Goal: Information Seeking & Learning: Check status

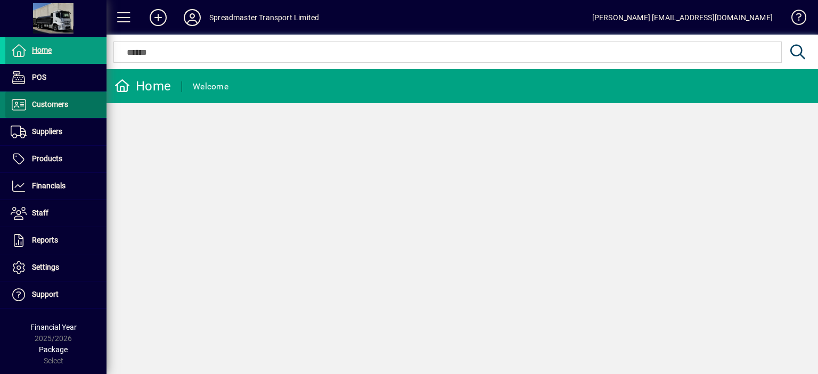
click at [62, 107] on span "Customers" at bounding box center [50, 104] width 36 height 9
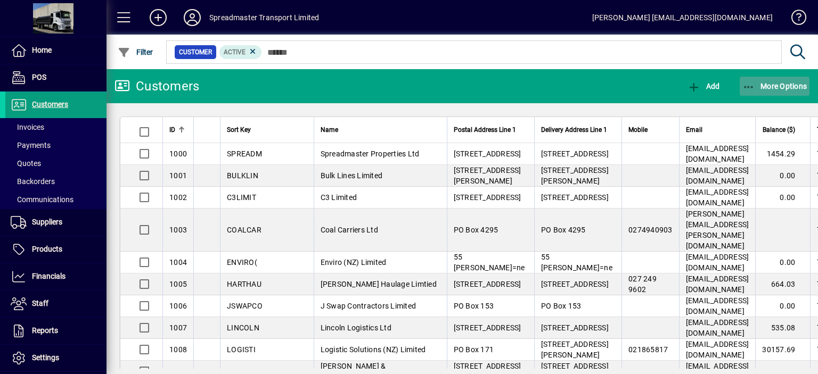
click at [773, 83] on span "More Options" at bounding box center [774, 86] width 65 height 9
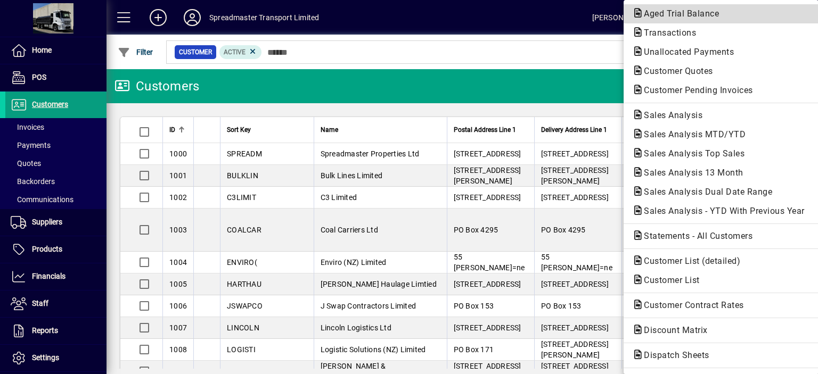
click at [655, 14] on span "Aged Trial Balance" at bounding box center [678, 14] width 92 height 10
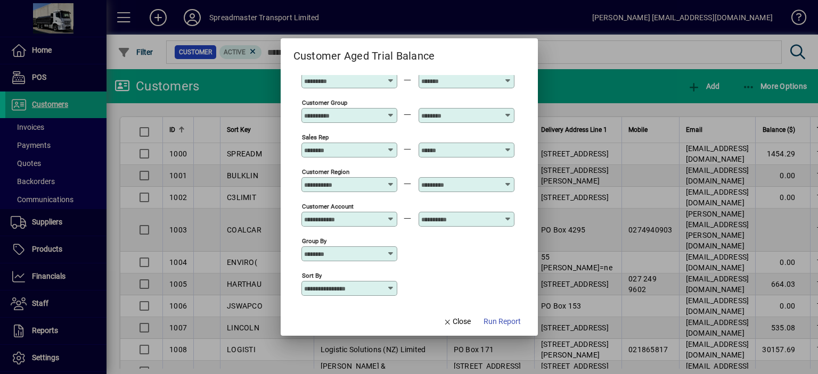
scroll to position [79, 0]
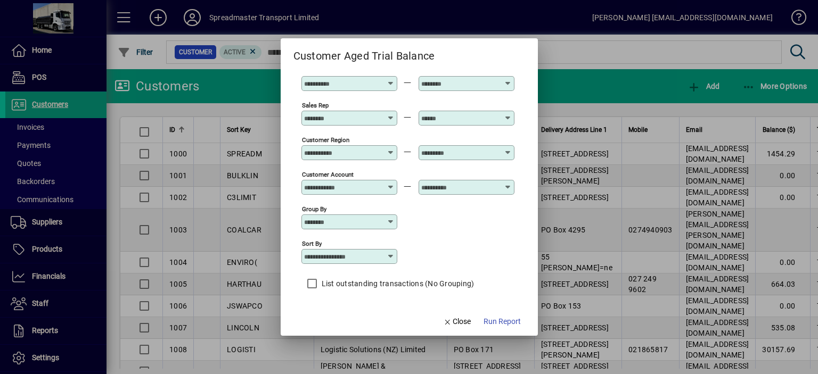
click at [392, 256] on icon at bounding box center [391, 256] width 9 height 9
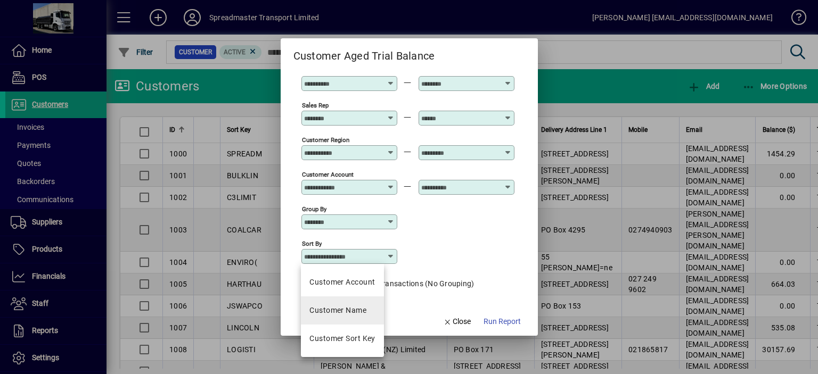
click at [366, 308] on div "Customer Name" at bounding box center [337, 310] width 57 height 11
type input "**********"
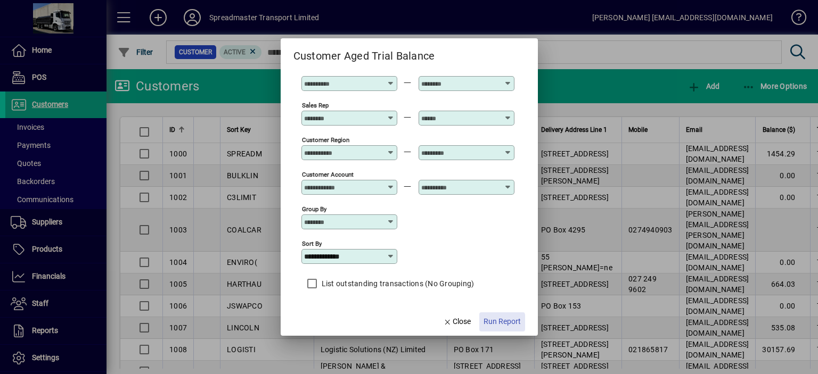
click at [495, 325] on span "Run Report" at bounding box center [501, 321] width 37 height 11
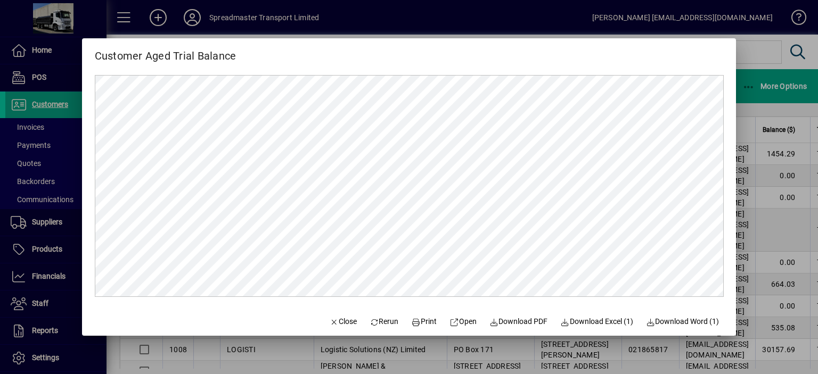
scroll to position [0, 0]
click at [422, 321] on span "Print" at bounding box center [425, 321] width 26 height 11
click at [336, 323] on span "Close" at bounding box center [343, 321] width 28 height 11
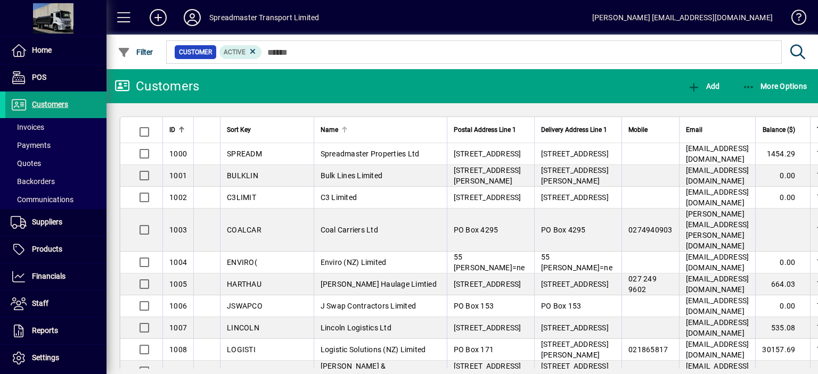
click at [344, 127] on div at bounding box center [345, 128] width 3 height 3
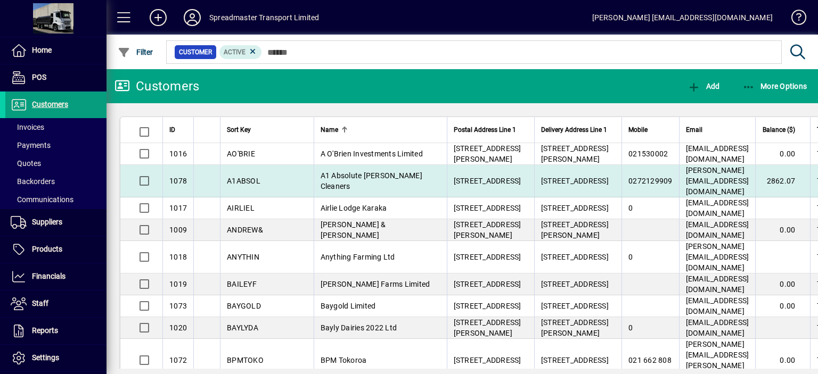
click at [321, 174] on span "A1 Absolute [PERSON_NAME] Cleaners" at bounding box center [372, 180] width 102 height 19
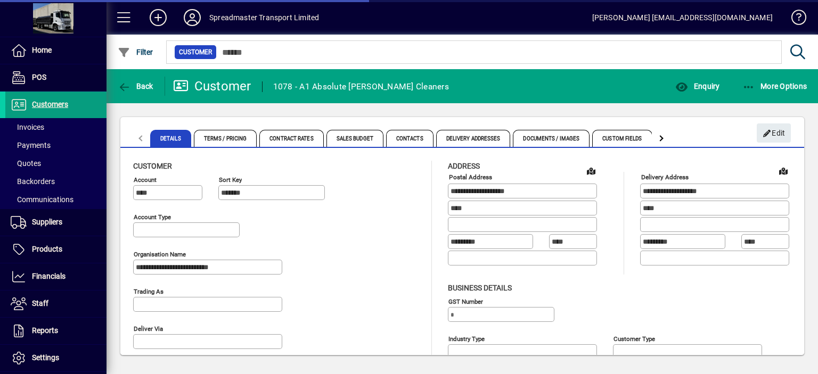
type input "**********"
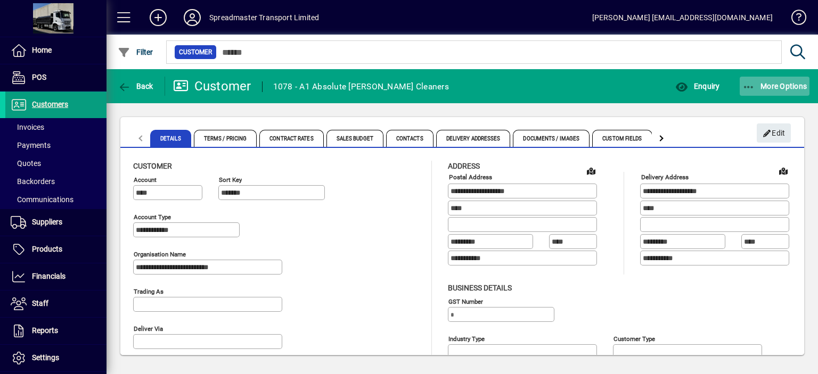
click at [777, 86] on span "More Options" at bounding box center [774, 86] width 65 height 9
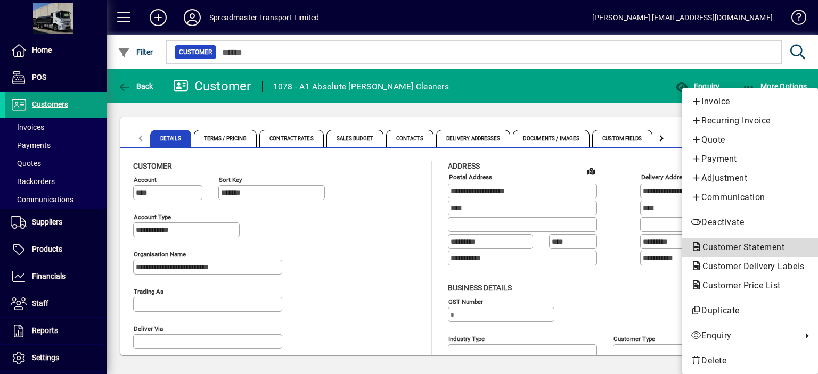
click at [729, 247] on span "Customer Statement" at bounding box center [740, 247] width 99 height 10
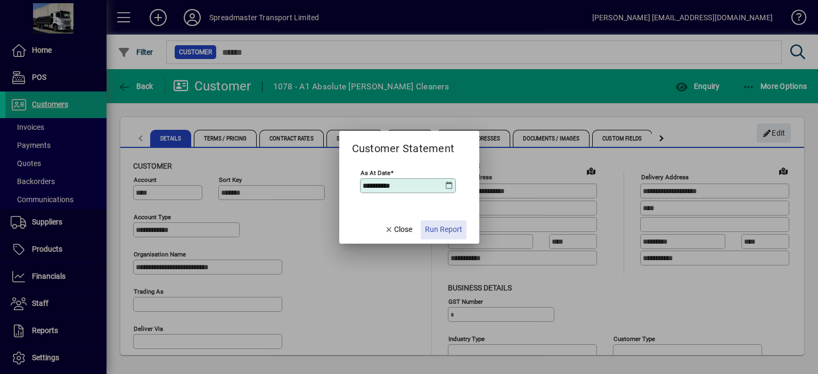
click at [439, 229] on span "Run Report" at bounding box center [443, 229] width 37 height 11
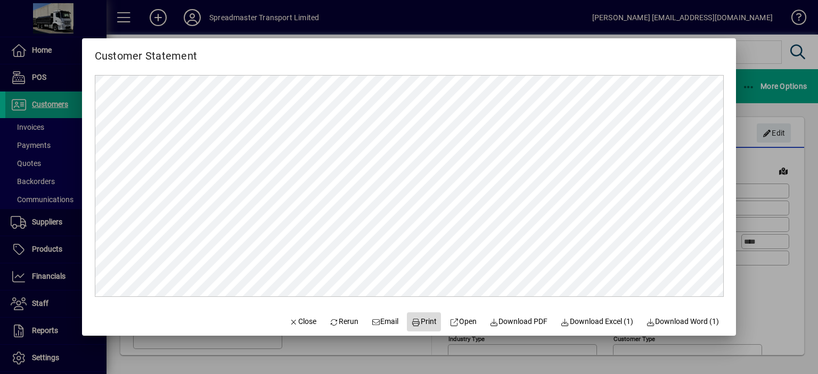
click at [420, 323] on span "Print" at bounding box center [425, 321] width 26 height 11
click at [294, 321] on span "Close" at bounding box center [303, 321] width 28 height 11
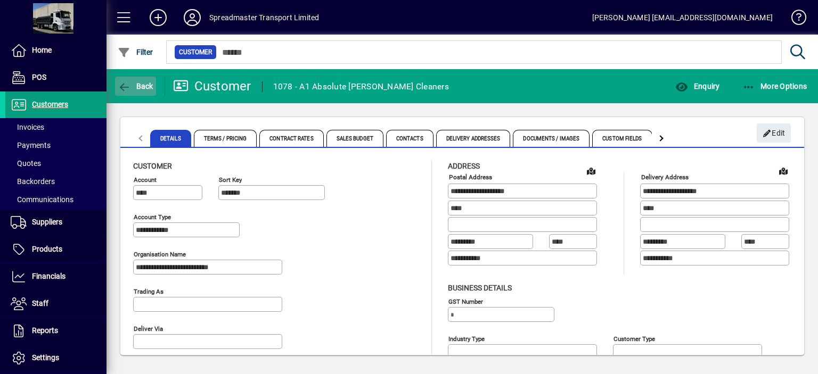
click at [143, 87] on span "Back" at bounding box center [136, 86] width 36 height 9
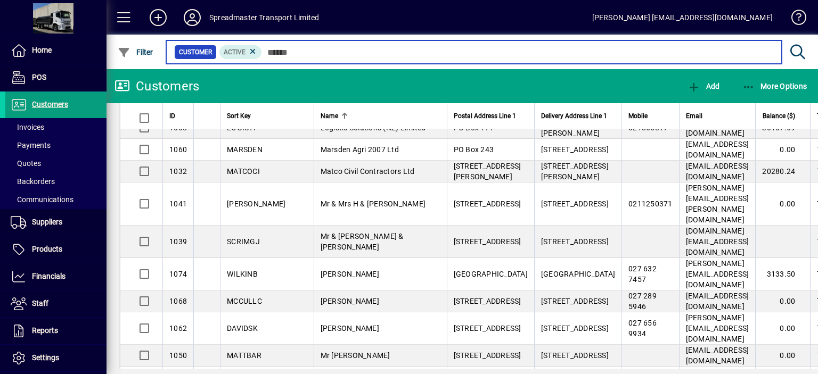
scroll to position [905, 0]
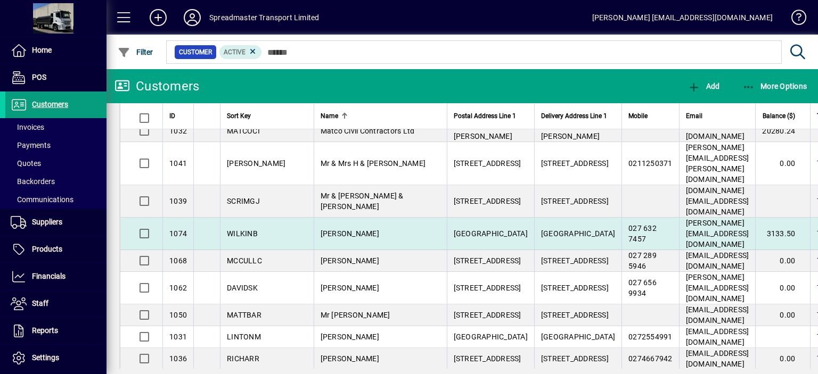
click at [321, 229] on span "[PERSON_NAME]" at bounding box center [350, 233] width 59 height 9
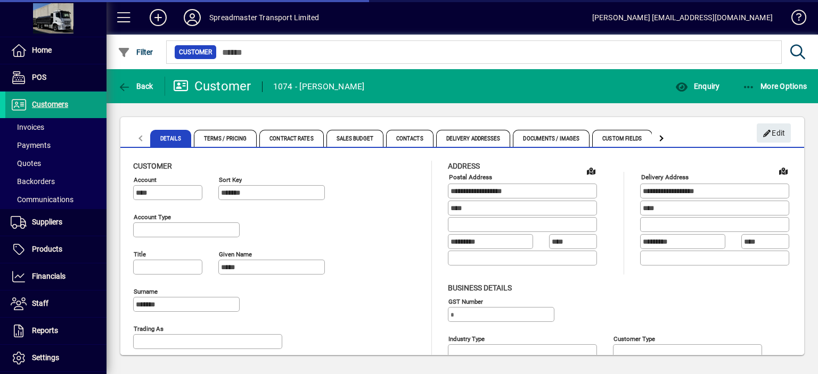
type input "**********"
type input "**"
type input "**********"
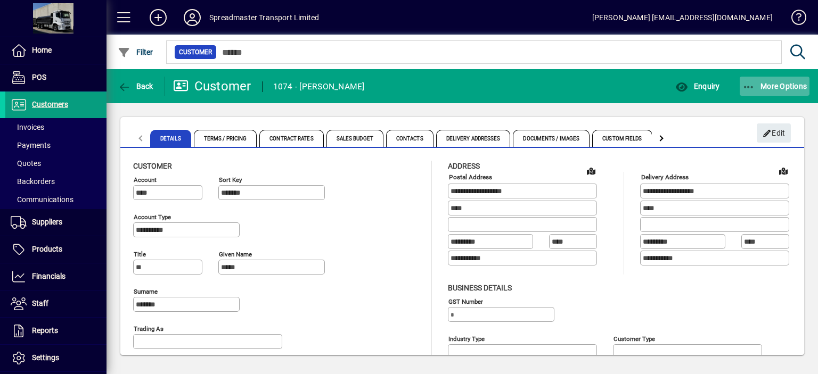
click at [790, 85] on span "More Options" at bounding box center [774, 86] width 65 height 9
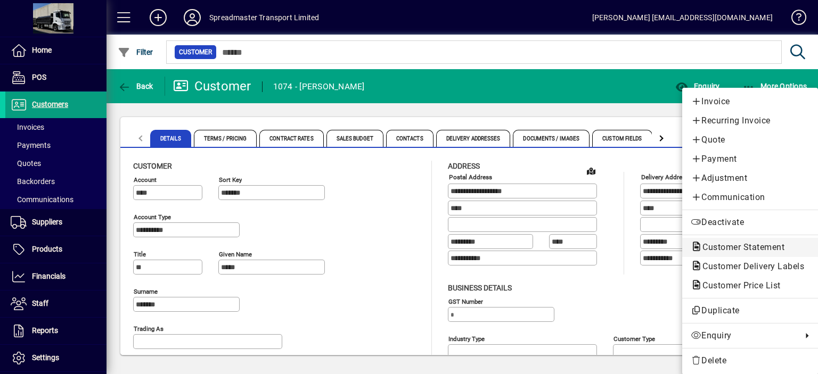
click at [722, 244] on span "Customer Statement" at bounding box center [740, 247] width 99 height 10
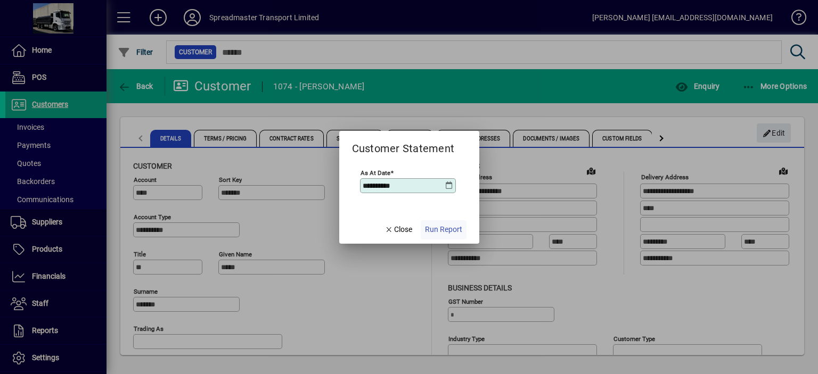
click at [447, 229] on span "Run Report" at bounding box center [443, 229] width 37 height 11
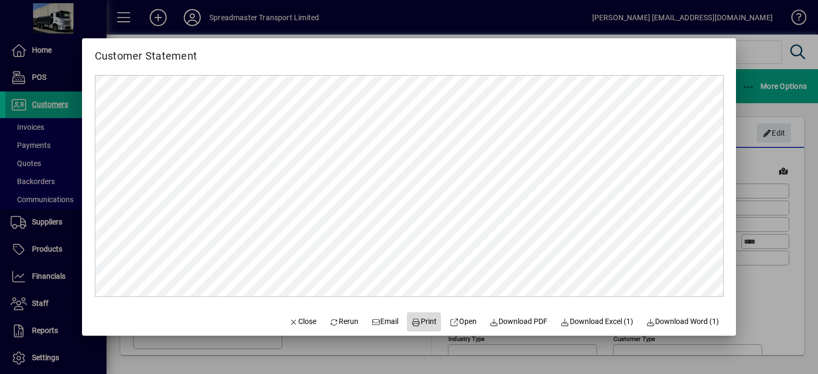
click at [415, 322] on span "Print" at bounding box center [425, 321] width 26 height 11
click at [292, 322] on span "Close" at bounding box center [303, 321] width 28 height 11
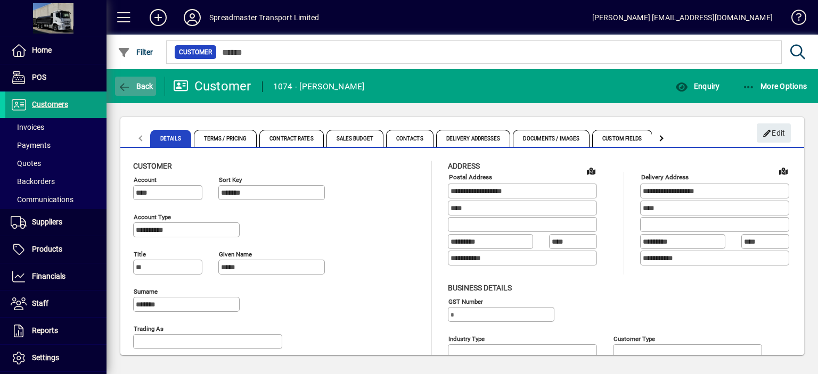
click at [143, 88] on span "Back" at bounding box center [136, 86] width 36 height 9
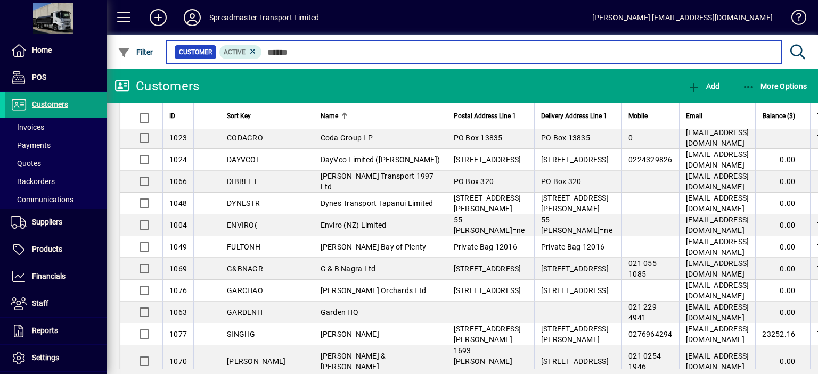
scroll to position [426, 0]
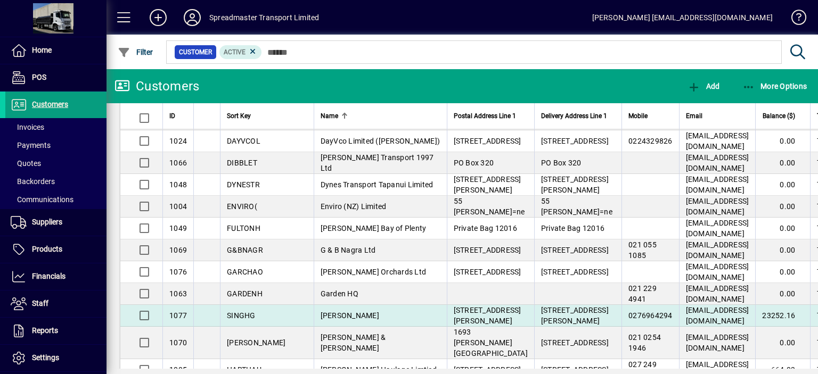
click at [344, 305] on td "[PERSON_NAME]" at bounding box center [380, 316] width 133 height 22
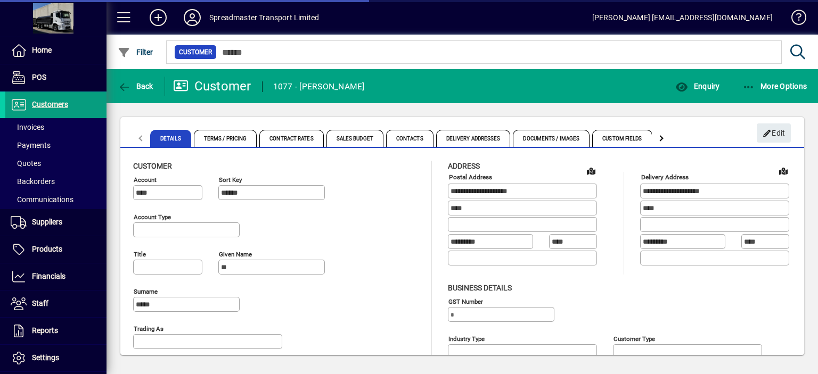
type input "**********"
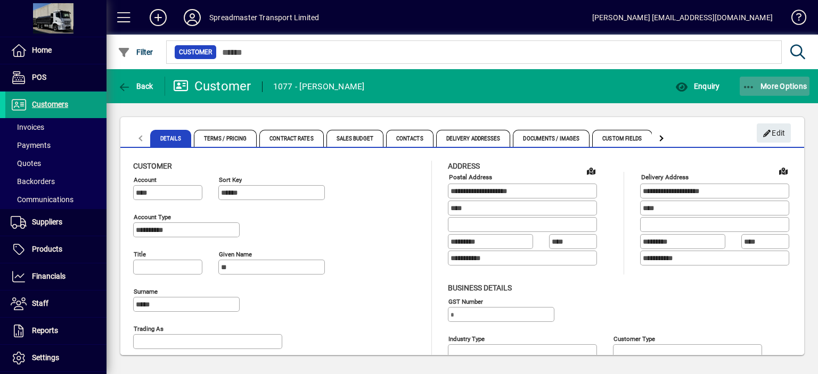
click at [771, 86] on span "More Options" at bounding box center [774, 86] width 65 height 9
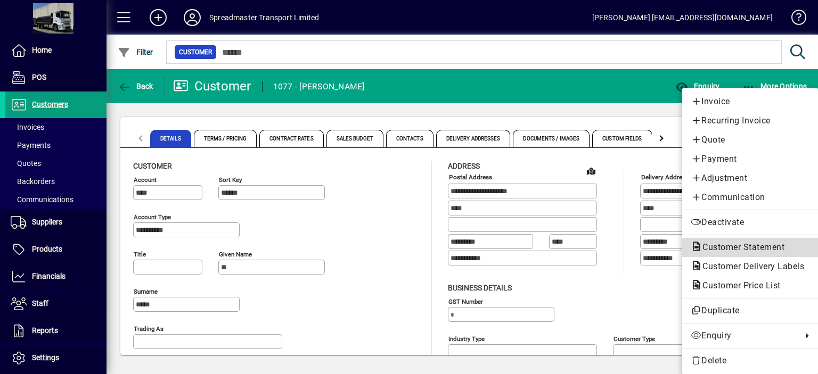
click at [733, 244] on span "Customer Statement" at bounding box center [740, 247] width 99 height 10
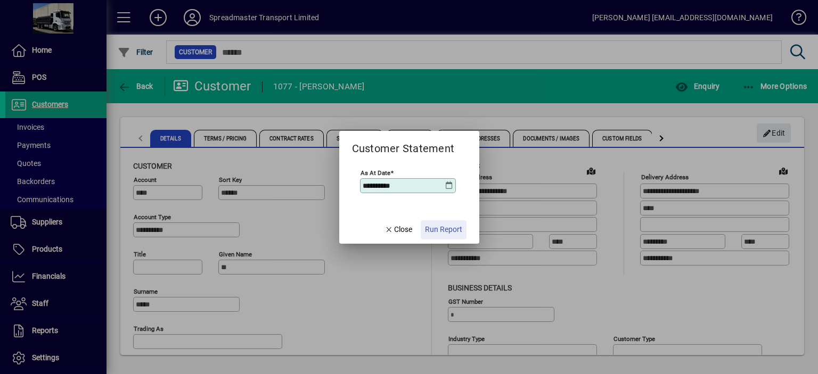
click at [455, 229] on span "Run Report" at bounding box center [443, 229] width 37 height 11
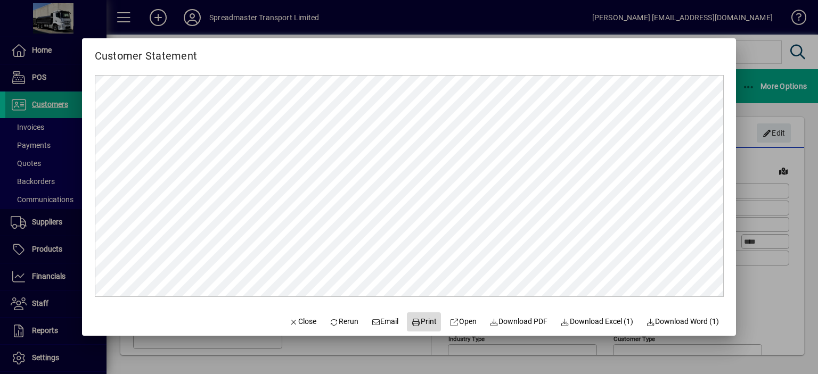
click at [419, 324] on span "Print" at bounding box center [425, 321] width 26 height 11
click at [291, 322] on span "Close" at bounding box center [303, 321] width 28 height 11
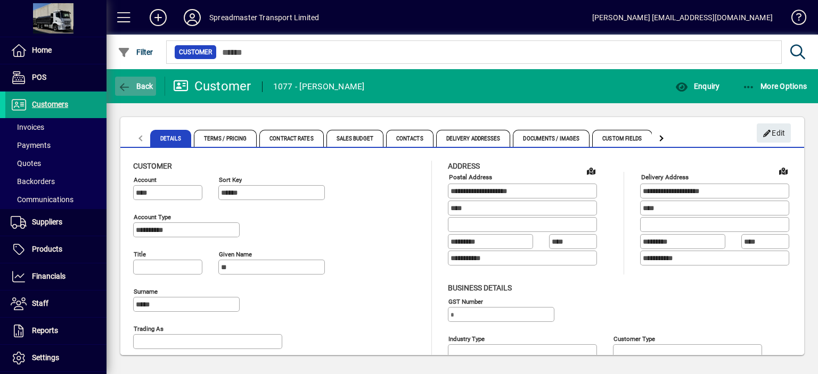
click at [138, 85] on span "Back" at bounding box center [136, 86] width 36 height 9
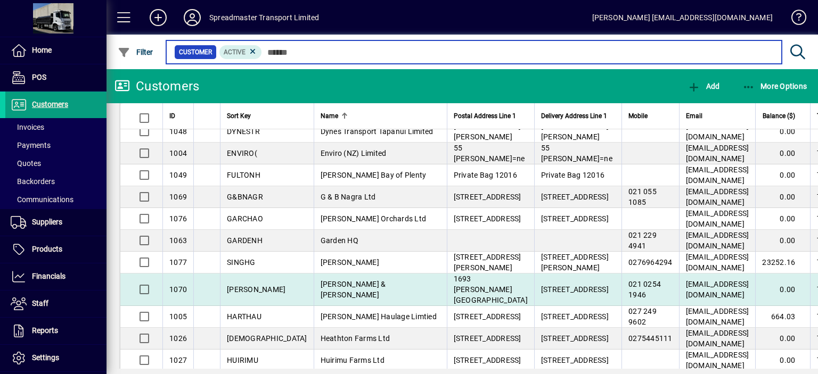
scroll to position [532, 0]
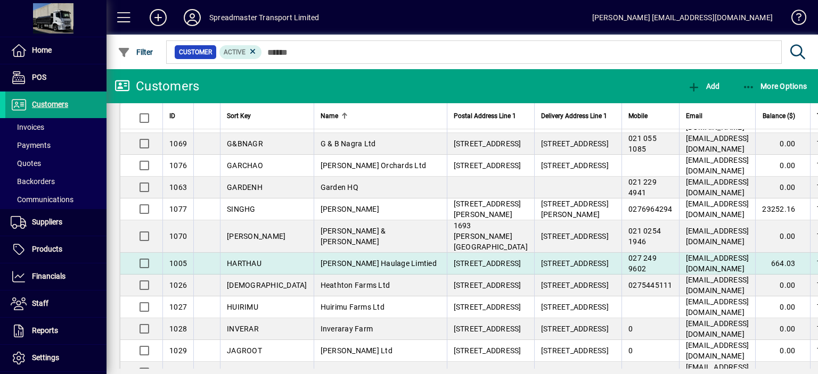
click at [336, 259] on span "[PERSON_NAME] Haulage Limtied" at bounding box center [379, 263] width 116 height 9
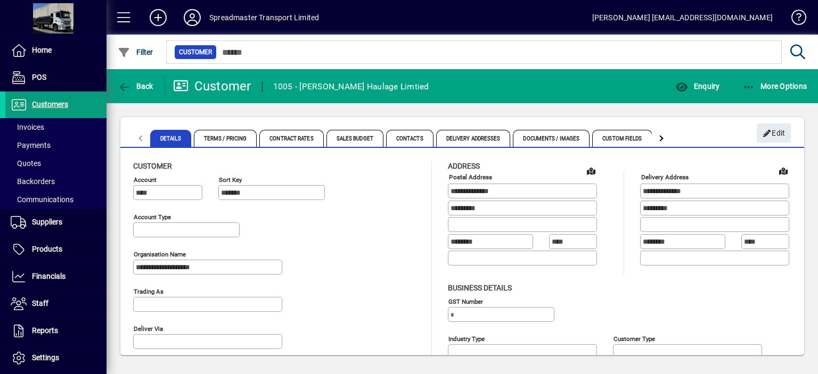
type input "**********"
click at [772, 87] on span "More Options" at bounding box center [774, 86] width 65 height 9
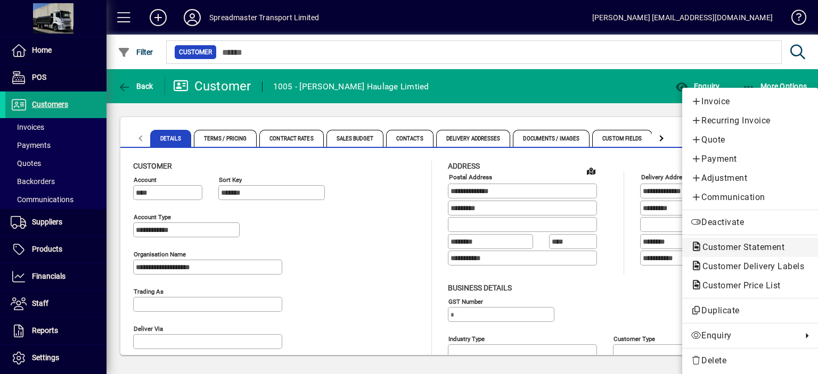
click at [728, 246] on span "Customer Statement" at bounding box center [740, 247] width 99 height 10
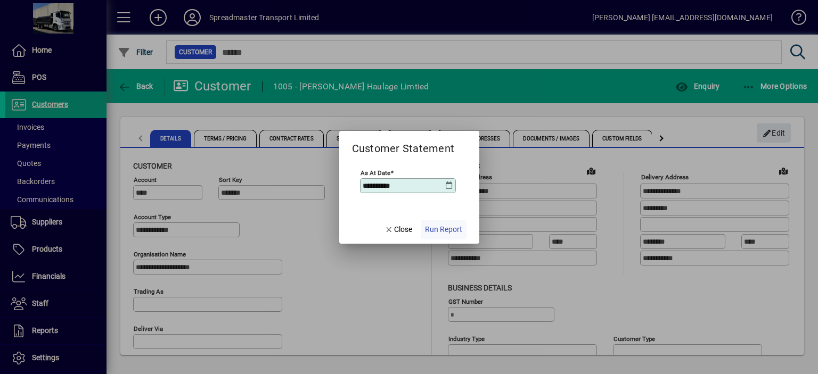
click at [442, 228] on span "Run Report" at bounding box center [443, 229] width 37 height 11
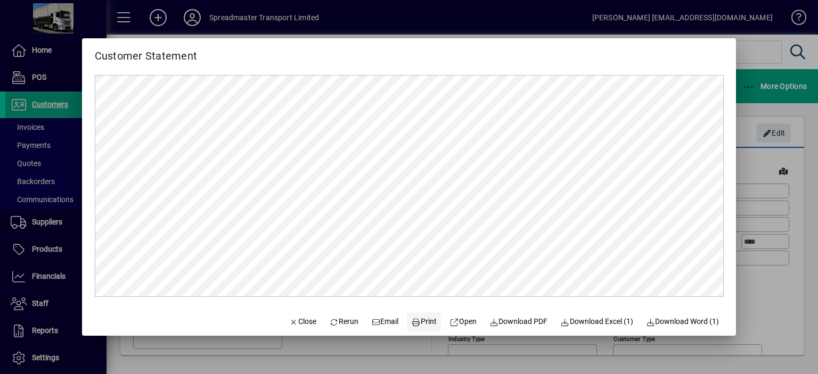
click at [422, 322] on span "Print" at bounding box center [425, 321] width 26 height 11
click at [295, 321] on span "Close" at bounding box center [303, 321] width 28 height 11
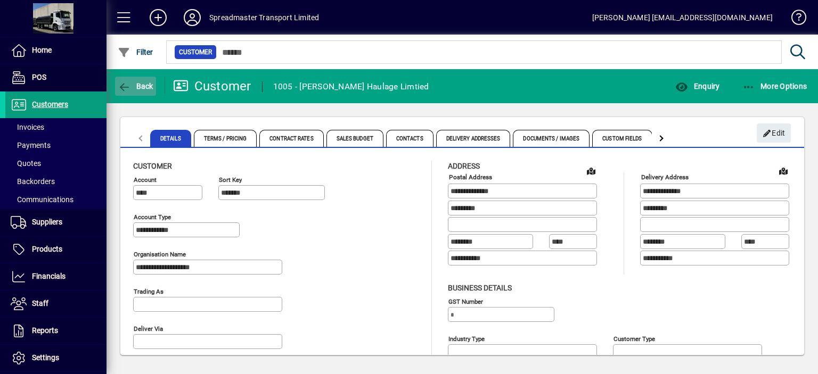
click at [141, 83] on span "Back" at bounding box center [136, 86] width 36 height 9
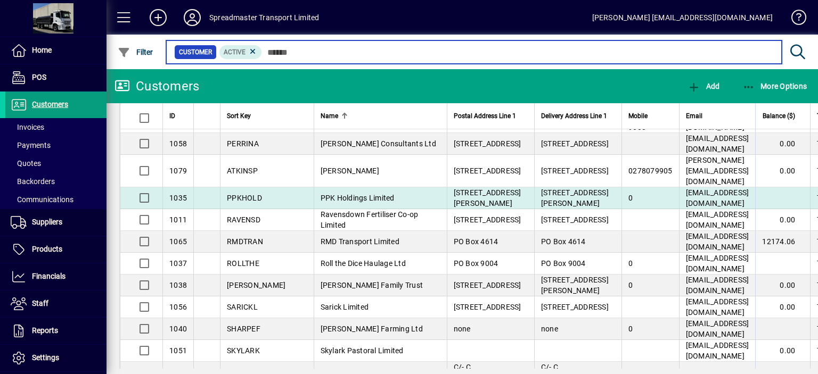
scroll to position [1278, 0]
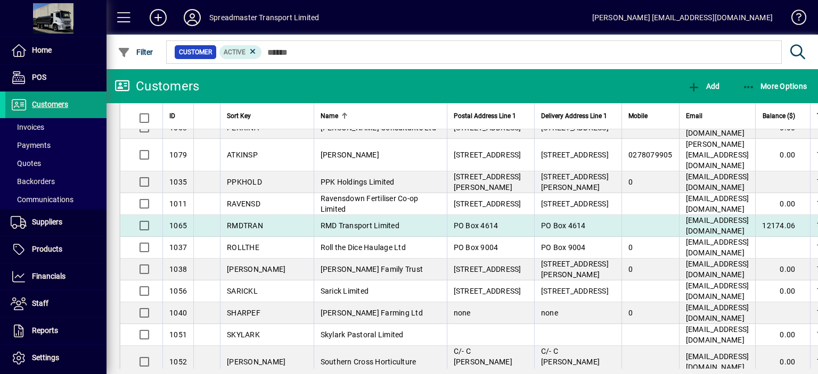
click at [357, 229] on td "RMD Transport Limited" at bounding box center [380, 226] width 133 height 22
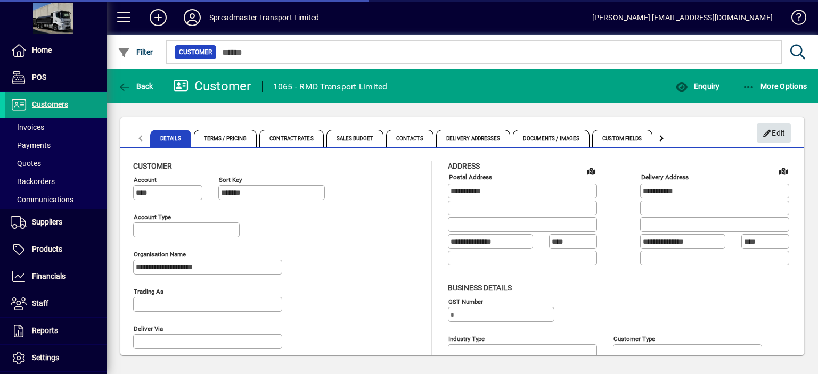
type input "**********"
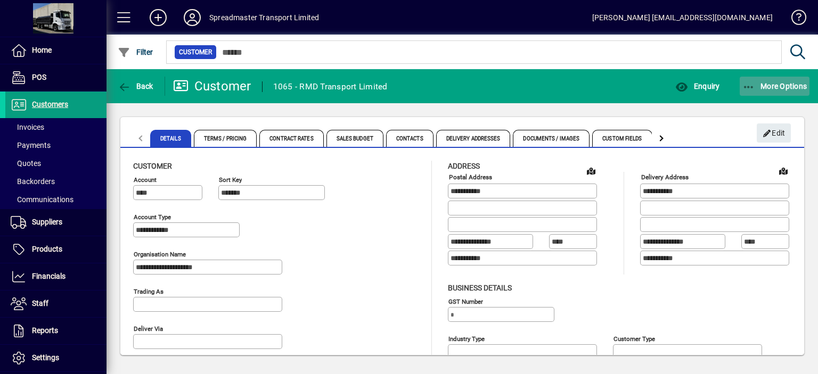
click at [777, 87] on span "More Options" at bounding box center [774, 86] width 65 height 9
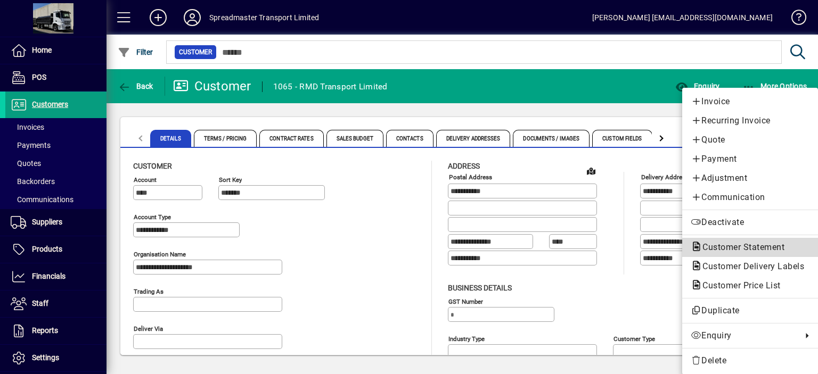
click at [725, 245] on span "Customer Statement" at bounding box center [740, 247] width 99 height 10
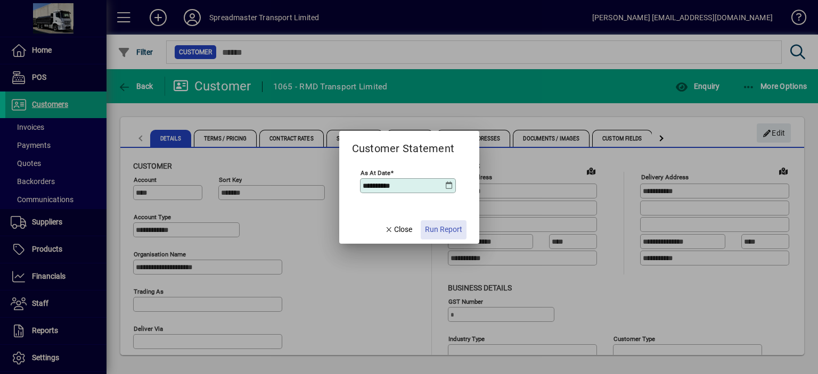
click at [450, 229] on span "Run Report" at bounding box center [443, 229] width 37 height 11
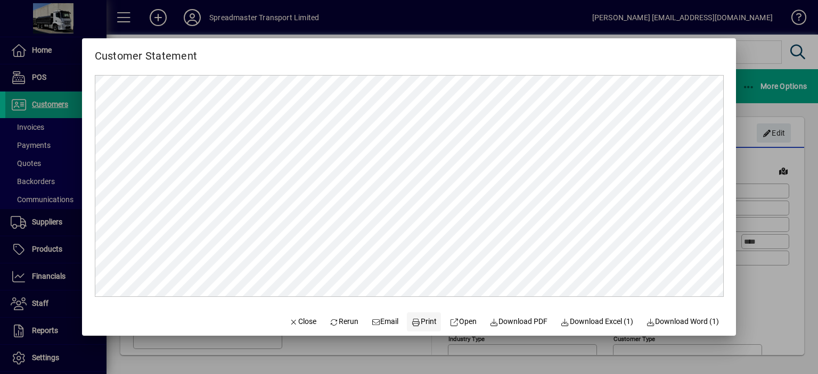
click at [420, 323] on span "Print" at bounding box center [425, 321] width 26 height 11
click at [300, 323] on span "Close" at bounding box center [303, 321] width 28 height 11
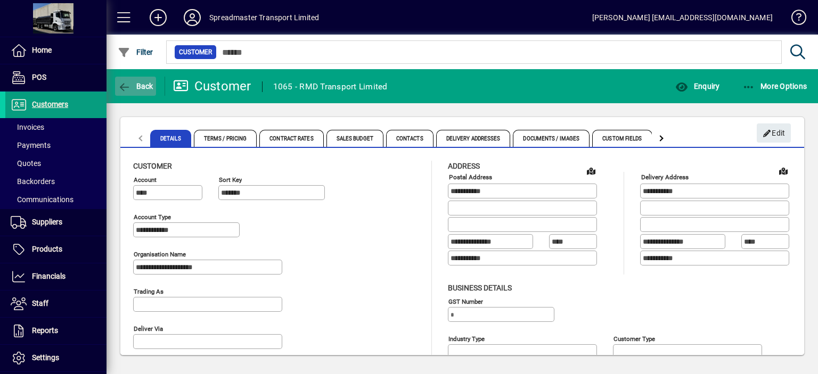
click at [140, 86] on span "Back" at bounding box center [136, 86] width 36 height 9
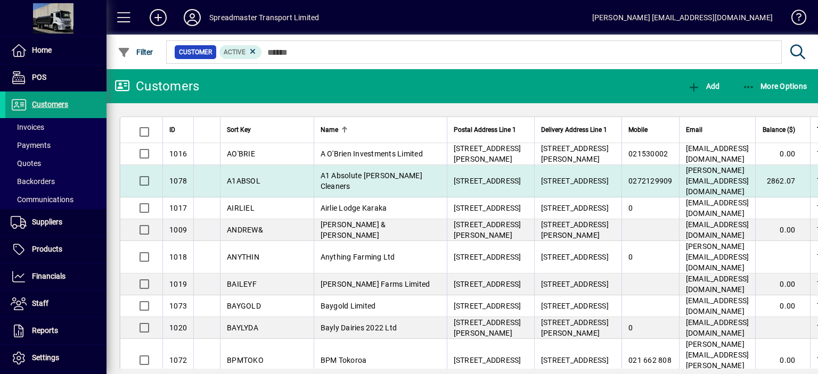
click at [327, 175] on span "A1 Absolute [PERSON_NAME] Cleaners" at bounding box center [372, 180] width 102 height 19
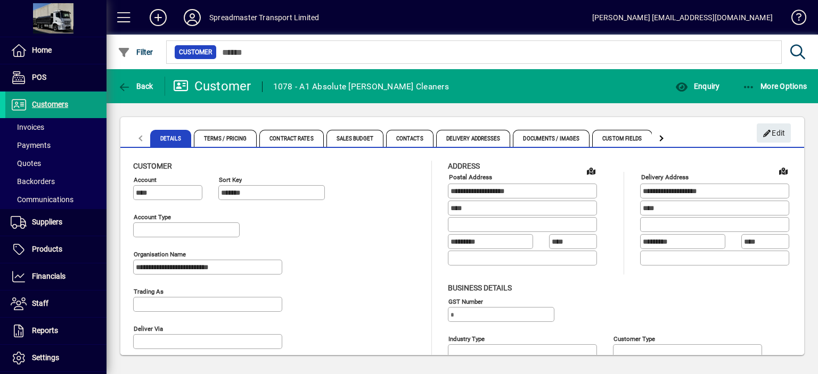
type input "**********"
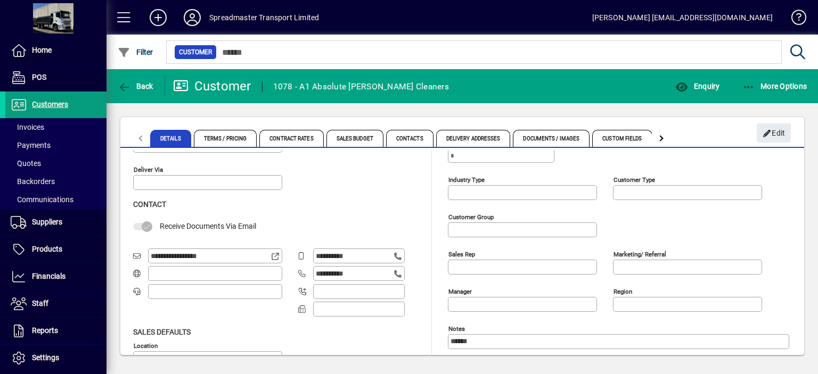
scroll to position [160, 0]
drag, startPoint x: 211, startPoint y: 255, endPoint x: 150, endPoint y: 256, distance: 60.7
click at [151, 256] on input "**********" at bounding box center [211, 255] width 120 height 9
click at [140, 85] on span "Back" at bounding box center [136, 86] width 36 height 9
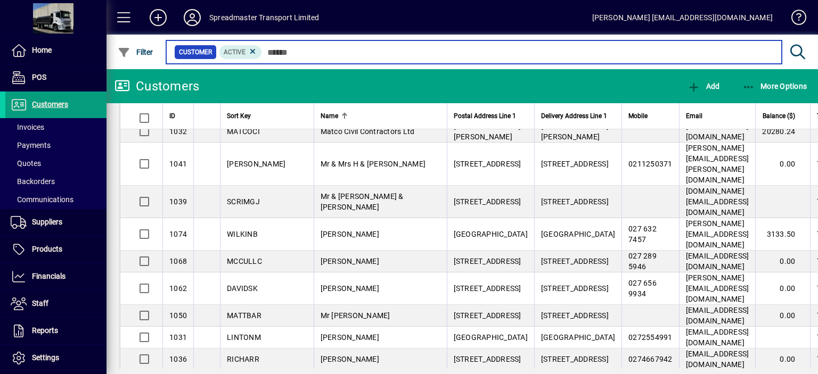
scroll to position [905, 0]
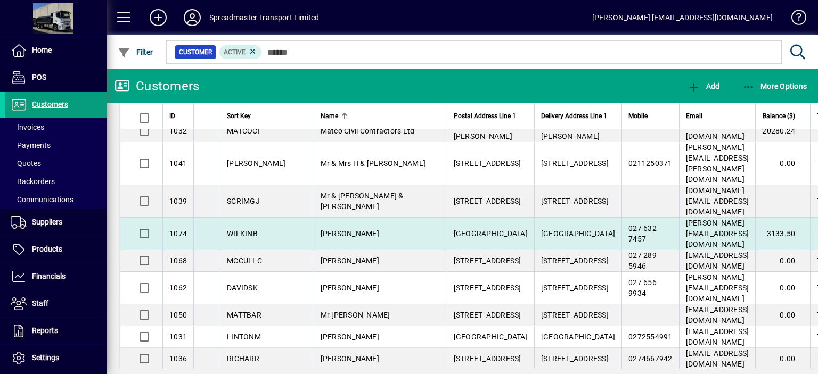
click at [321, 229] on span "[PERSON_NAME]" at bounding box center [350, 233] width 59 height 9
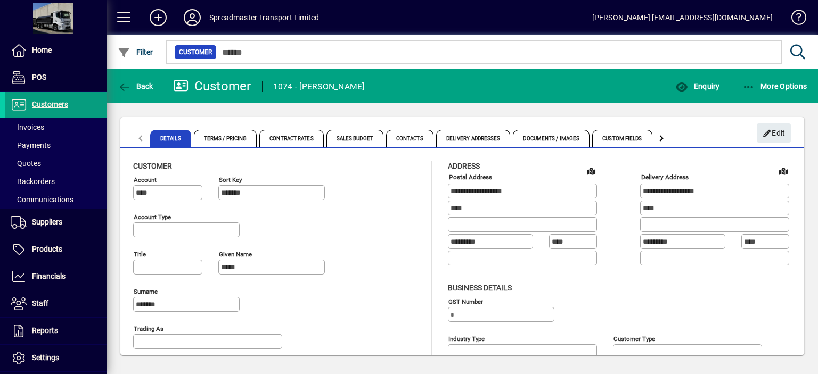
type input "**********"
type input "**"
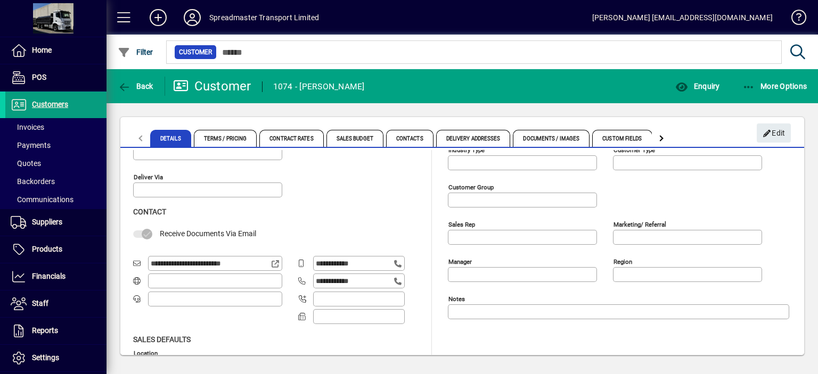
scroll to position [213, 0]
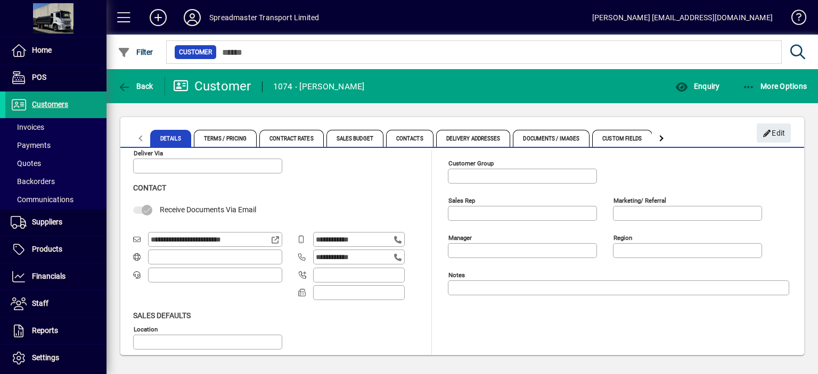
drag, startPoint x: 246, startPoint y: 239, endPoint x: 149, endPoint y: 240, distance: 96.9
click at [149, 240] on div "**********" at bounding box center [215, 239] width 134 height 15
click at [141, 87] on span "Back" at bounding box center [136, 86] width 36 height 9
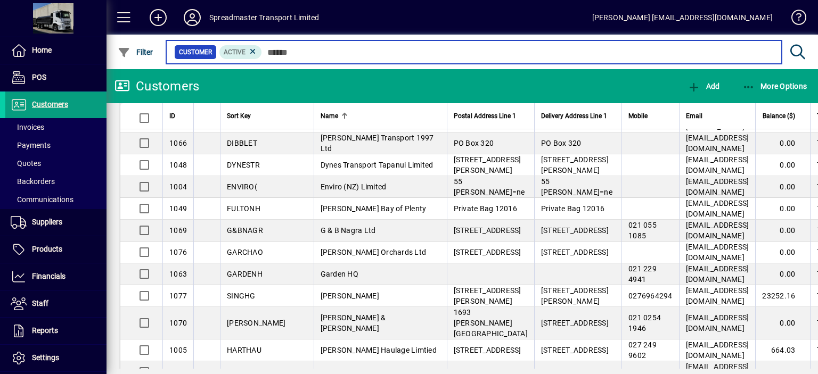
scroll to position [479, 0]
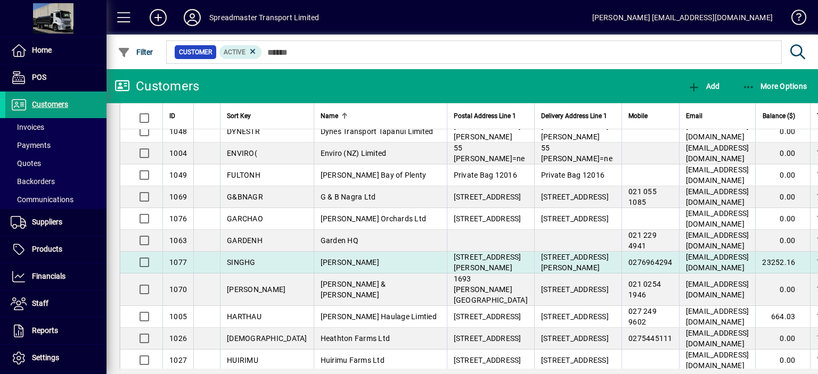
click at [321, 258] on span "[PERSON_NAME]" at bounding box center [350, 262] width 59 height 9
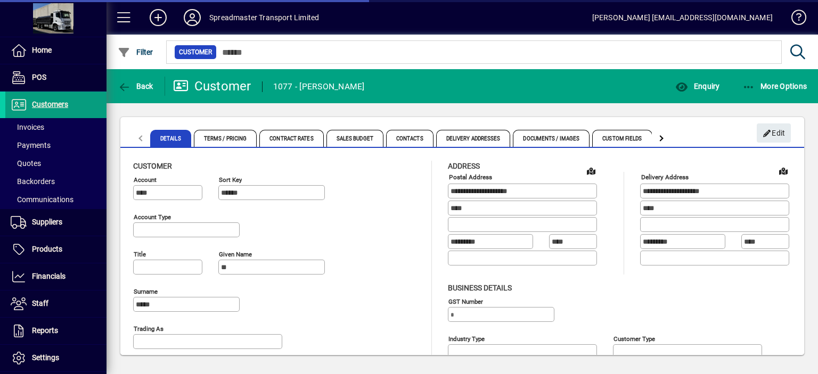
type input "**********"
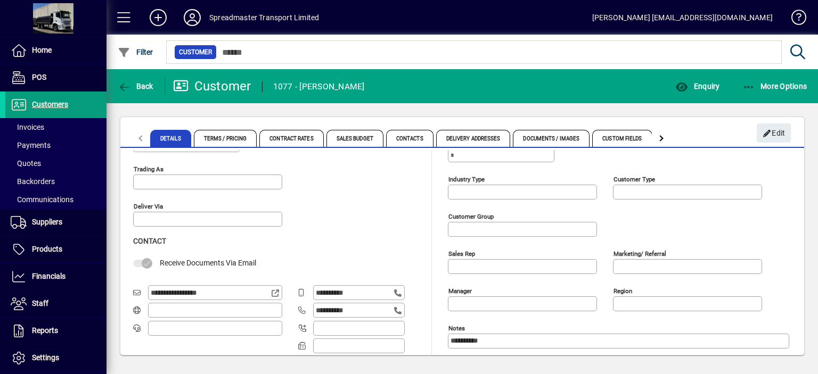
scroll to position [213, 0]
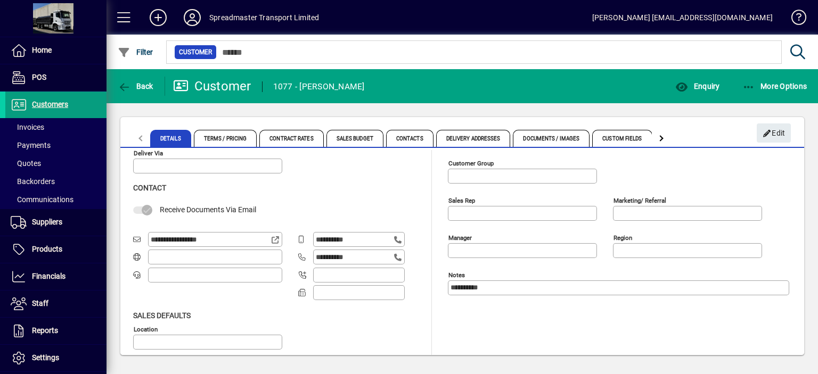
drag, startPoint x: 219, startPoint y: 239, endPoint x: 151, endPoint y: 245, distance: 69.0
click at [151, 244] on div "**********" at bounding box center [215, 239] width 134 height 15
click at [149, 84] on span "Back" at bounding box center [136, 86] width 36 height 9
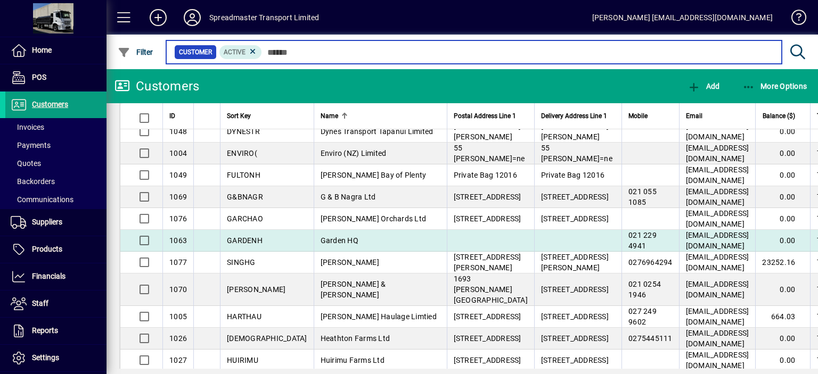
scroll to position [532, 0]
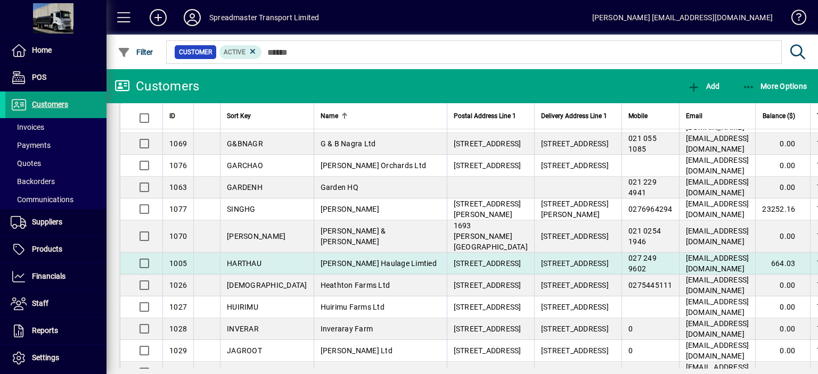
click at [330, 259] on span "[PERSON_NAME] Haulage Limtied" at bounding box center [379, 263] width 116 height 9
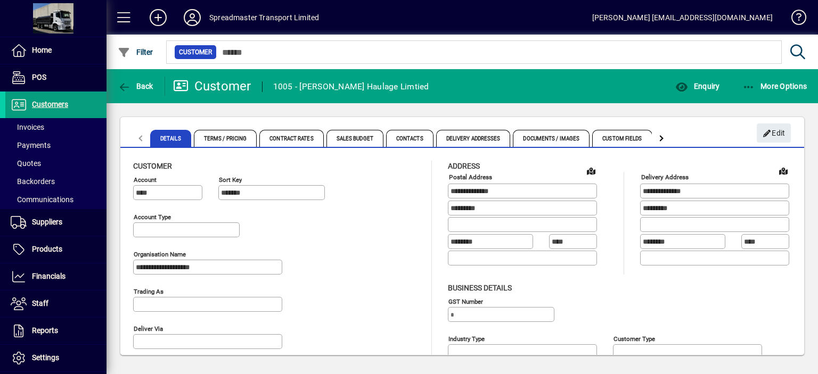
type input "**********"
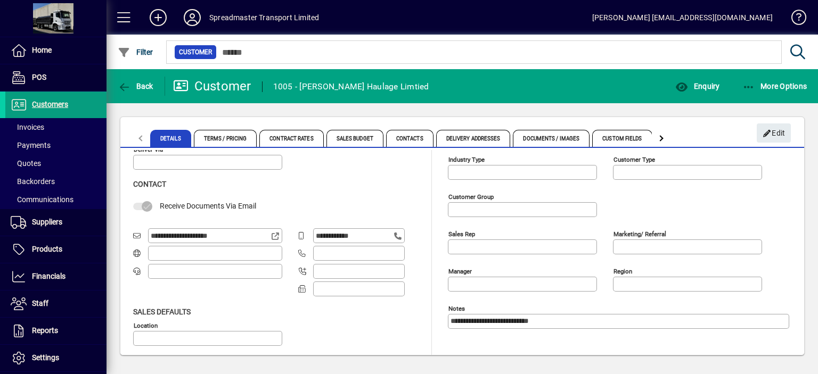
scroll to position [183, 0]
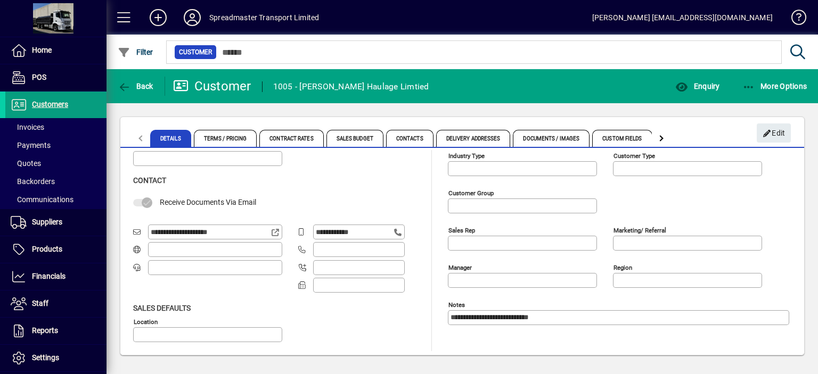
drag, startPoint x: 235, startPoint y: 229, endPoint x: 150, endPoint y: 233, distance: 85.8
click at [150, 233] on div "**********" at bounding box center [215, 232] width 134 height 15
click at [147, 83] on span "Back" at bounding box center [136, 86] width 36 height 9
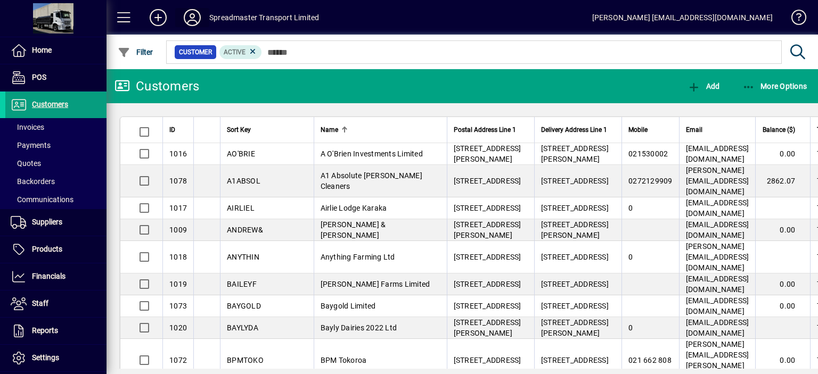
click at [190, 17] on icon at bounding box center [192, 17] width 21 height 17
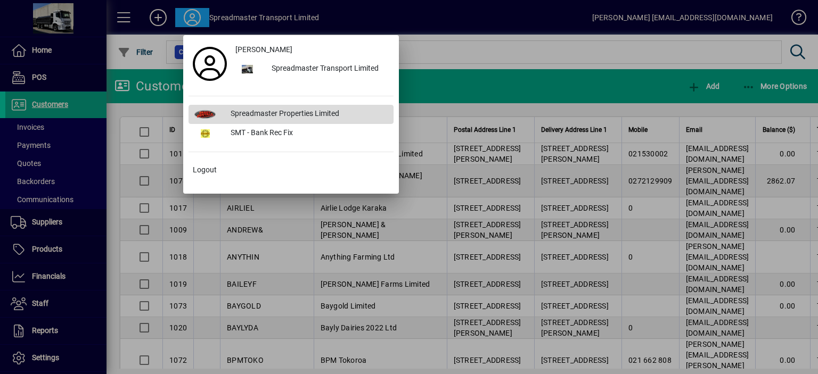
click at [285, 113] on div "Spreadmaster Properties Limited" at bounding box center [307, 114] width 171 height 19
